Goal: Check status: Check status

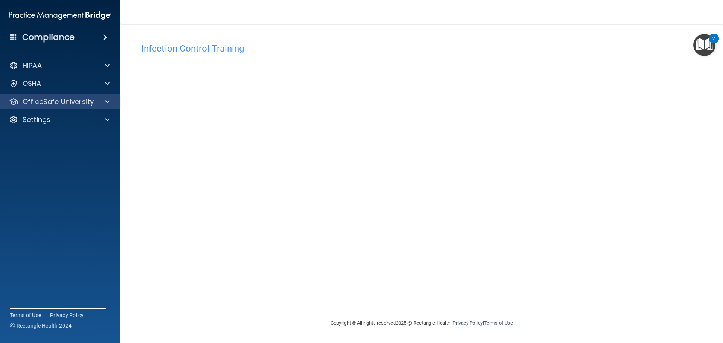
click at [77, 106] on div "OfficeSafe University" at bounding box center [60, 101] width 121 height 15
click at [81, 104] on p "OfficeSafe University" at bounding box center [58, 101] width 71 height 9
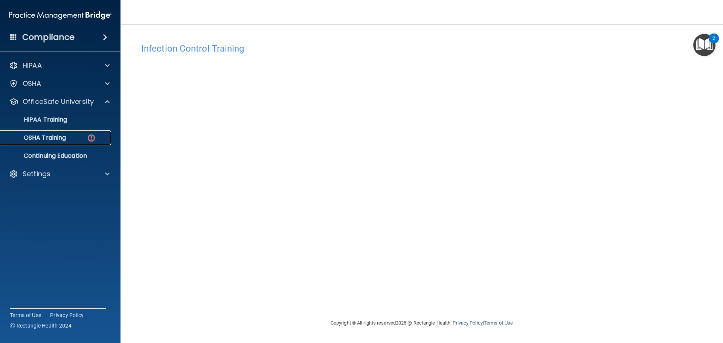
click at [68, 137] on div "OSHA Training" at bounding box center [56, 138] width 103 height 8
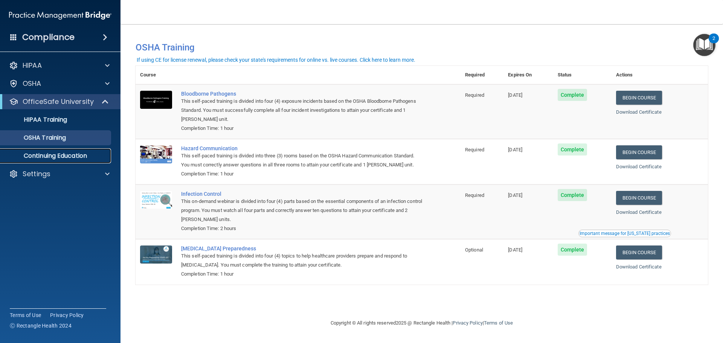
click at [65, 157] on p "Continuing Education" at bounding box center [56, 156] width 103 height 8
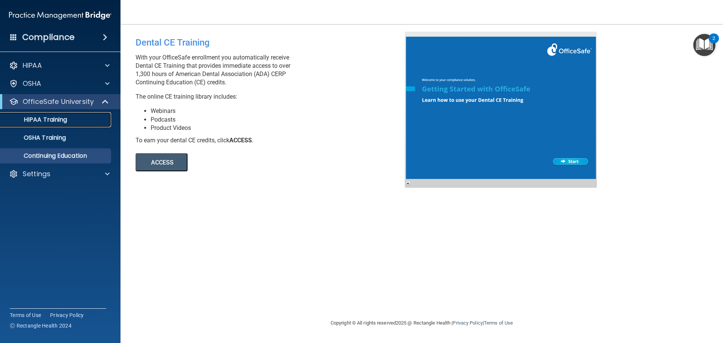
click at [56, 123] on p "HIPAA Training" at bounding box center [36, 120] width 62 height 8
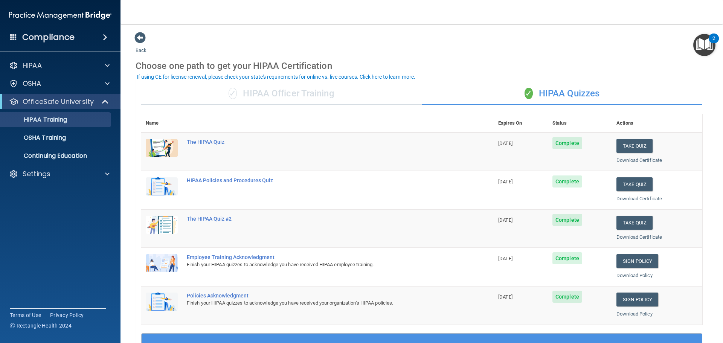
click at [291, 94] on div "✓ HIPAA Officer Training" at bounding box center [281, 93] width 280 height 23
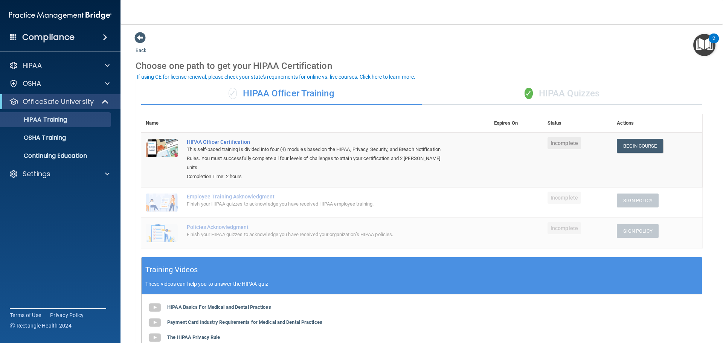
click at [566, 90] on div "✓ HIPAA Quizzes" at bounding box center [562, 93] width 280 height 23
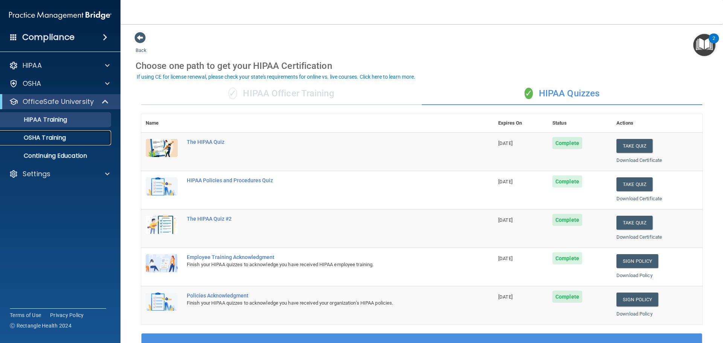
click at [41, 133] on link "OSHA Training" at bounding box center [51, 137] width 119 height 15
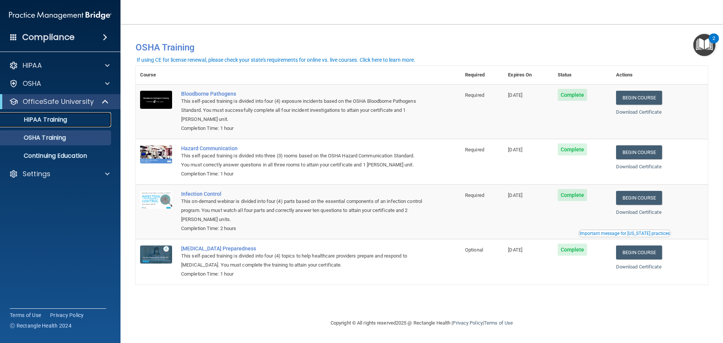
click at [76, 122] on div "HIPAA Training" at bounding box center [56, 120] width 103 height 8
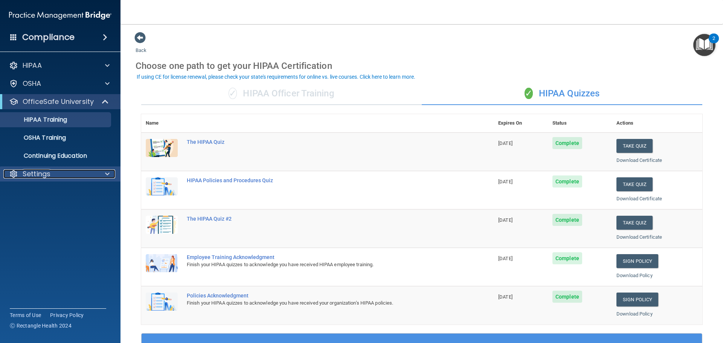
click at [44, 174] on p "Settings" at bounding box center [37, 173] width 28 height 9
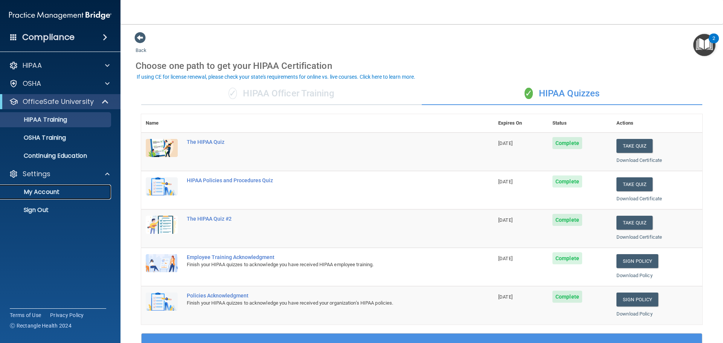
click at [46, 189] on p "My Account" at bounding box center [56, 192] width 103 height 8
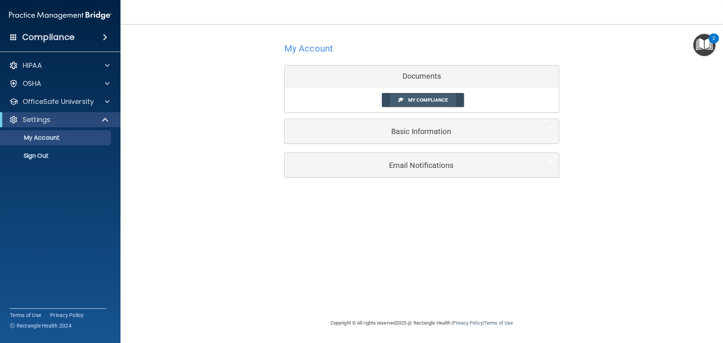
click at [395, 97] on link "My Compliance" at bounding box center [423, 100] width 82 height 14
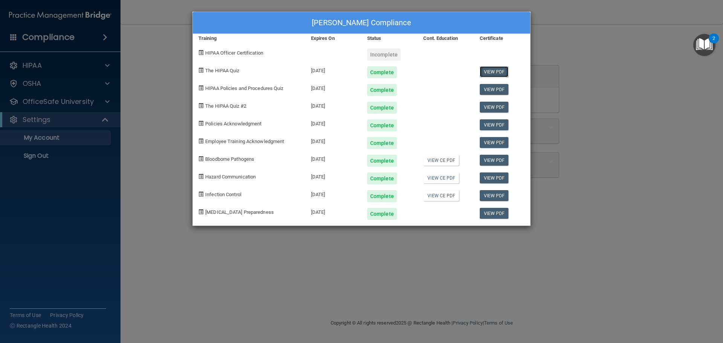
click at [499, 72] on link "View PDF" at bounding box center [494, 71] width 29 height 11
click at [496, 89] on link "View PDF" at bounding box center [494, 89] width 29 height 11
click at [495, 110] on link "View PDF" at bounding box center [494, 107] width 29 height 11
click at [495, 130] on link "View PDF" at bounding box center [494, 124] width 29 height 11
click at [487, 165] on link "View PDF" at bounding box center [494, 160] width 29 height 11
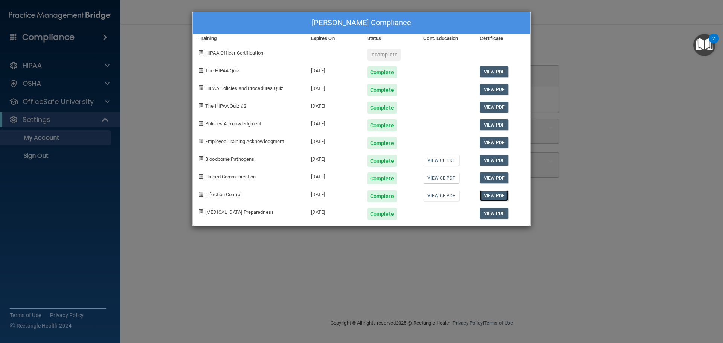
click at [493, 197] on link "View PDF" at bounding box center [494, 195] width 29 height 11
click at [503, 215] on link "View PDF" at bounding box center [494, 213] width 29 height 11
click at [571, 40] on div "[PERSON_NAME] Compliance Training Expires On Status Cont. Education Certificate…" at bounding box center [361, 171] width 723 height 343
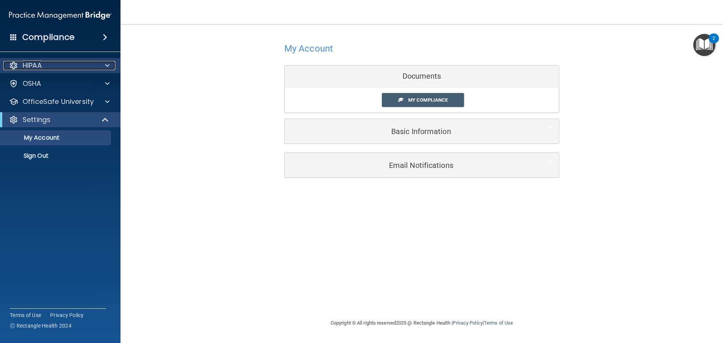
click at [63, 68] on div "HIPAA" at bounding box center [49, 65] width 93 height 9
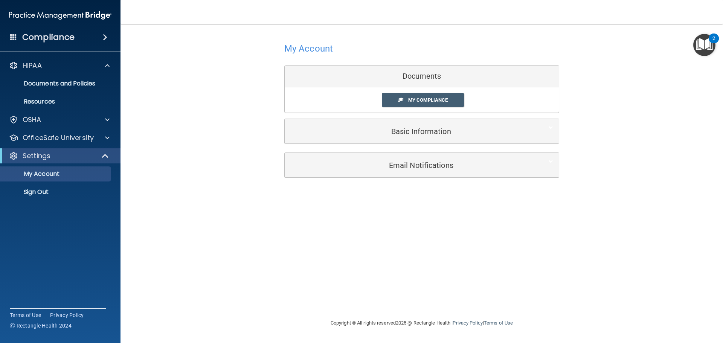
click at [78, 32] on div "Compliance" at bounding box center [60, 37] width 120 height 17
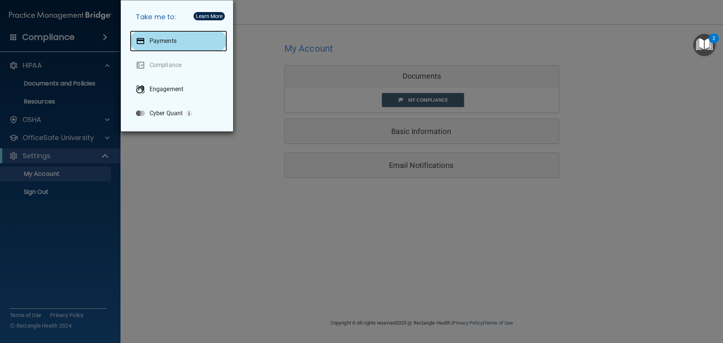
click at [161, 49] on div "Payments" at bounding box center [178, 40] width 97 height 21
click at [193, 153] on div "Take me to: Payments Compliance Engagement Cyber Quant" at bounding box center [361, 171] width 723 height 343
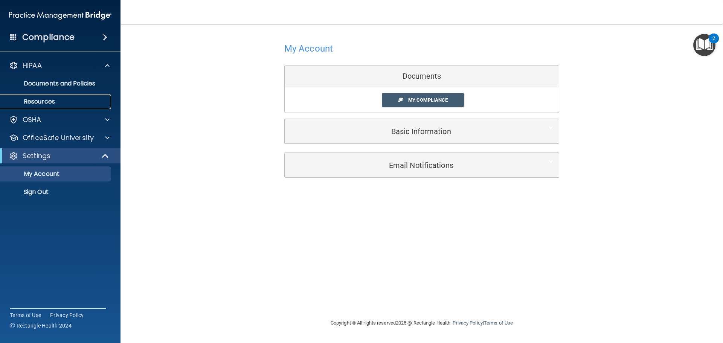
click at [36, 102] on p "Resources" at bounding box center [56, 102] width 103 height 8
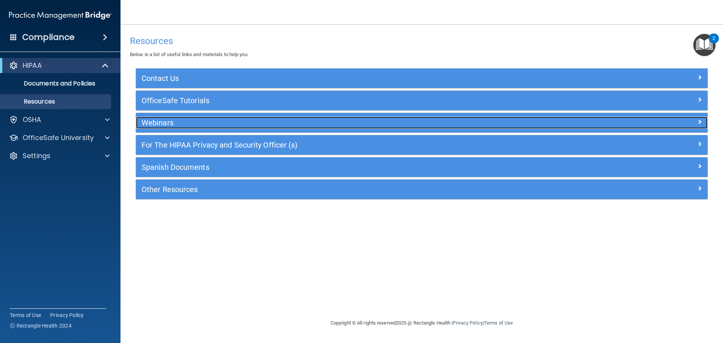
click at [223, 122] on h5 "Webinars" at bounding box center [350, 123] width 417 height 8
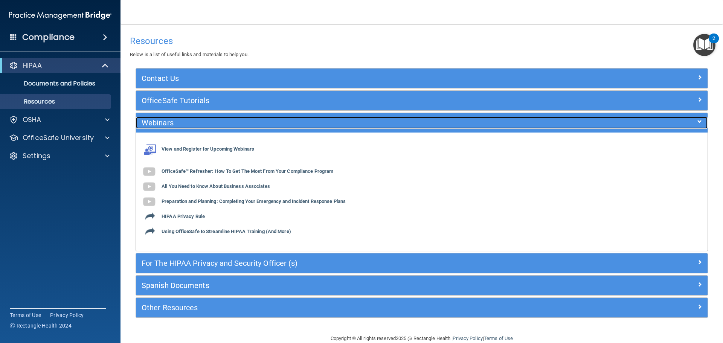
click at [223, 122] on h5 "Webinars" at bounding box center [350, 123] width 417 height 8
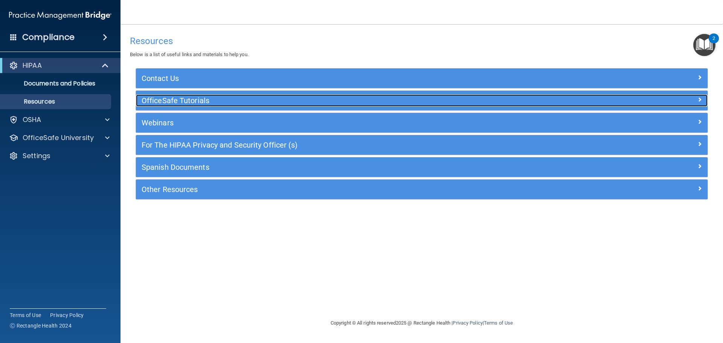
click at [216, 105] on div "OfficeSafe Tutorials" at bounding box center [350, 100] width 429 height 12
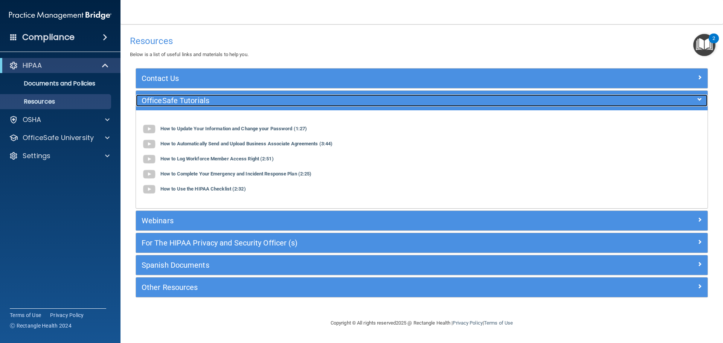
click at [216, 105] on div "OfficeSafe Tutorials" at bounding box center [350, 100] width 429 height 12
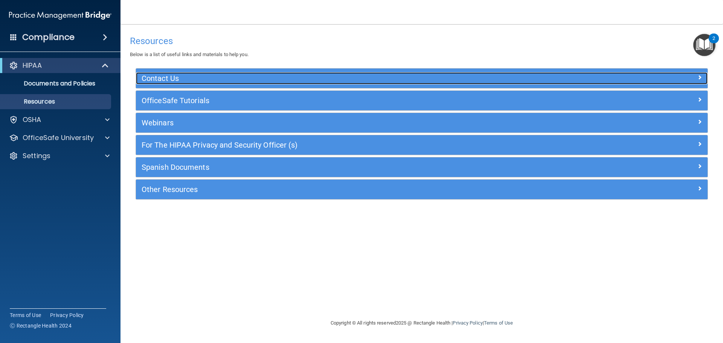
click at [216, 81] on h5 "Contact Us" at bounding box center [350, 78] width 417 height 8
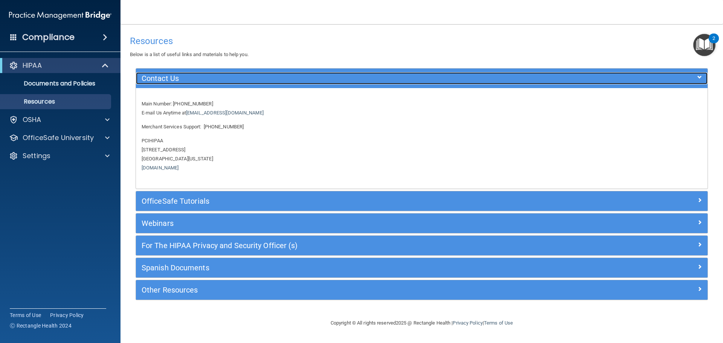
click at [216, 81] on h5 "Contact Us" at bounding box center [350, 78] width 417 height 8
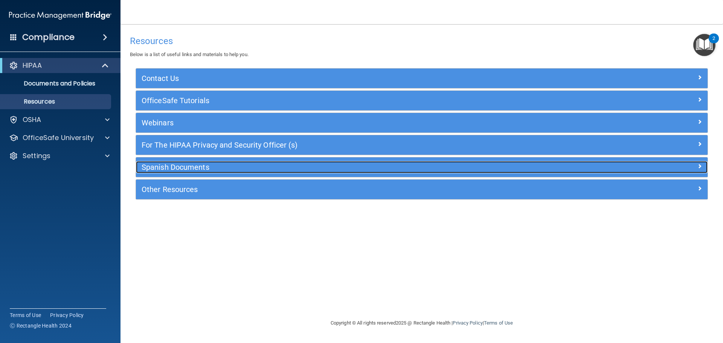
click at [212, 168] on h5 "Spanish Documents" at bounding box center [350, 167] width 417 height 8
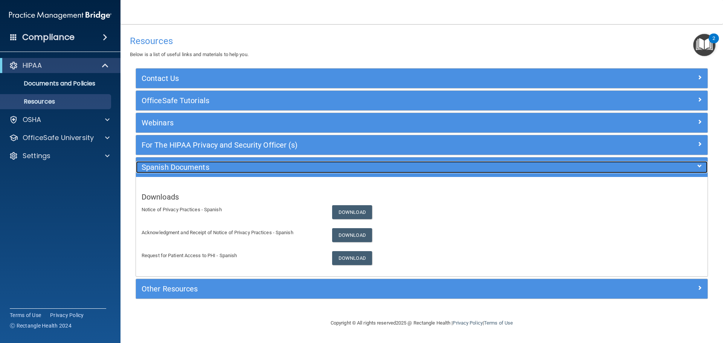
click at [212, 168] on h5 "Spanish Documents" at bounding box center [350, 167] width 417 height 8
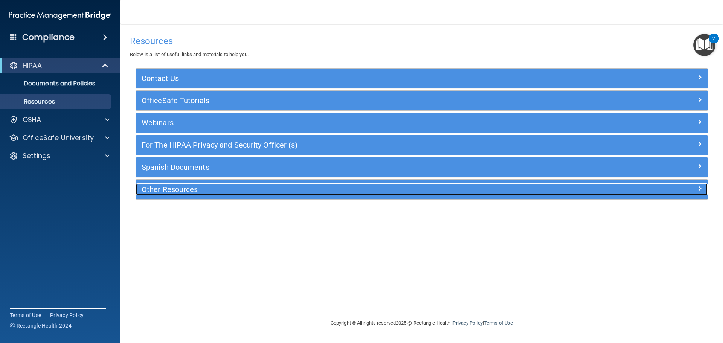
click at [213, 190] on h5 "Other Resources" at bounding box center [350, 189] width 417 height 8
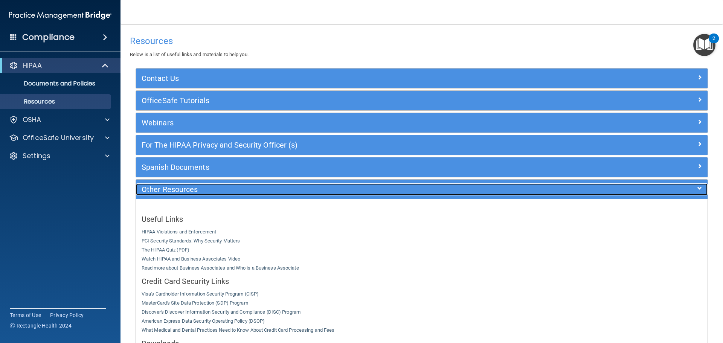
click at [211, 192] on h5 "Other Resources" at bounding box center [350, 189] width 417 height 8
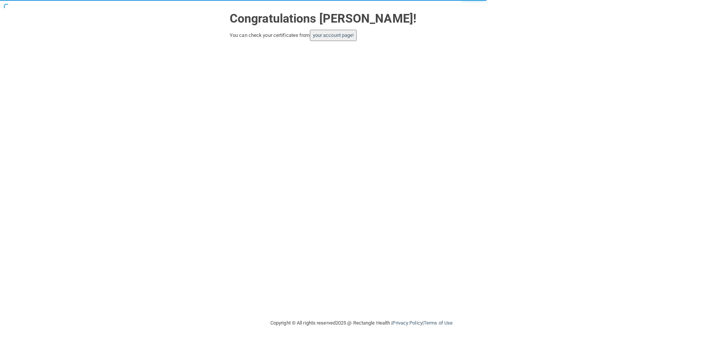
click at [318, 38] on button "your account page!" at bounding box center [333, 35] width 47 height 11
